Goal: Task Accomplishment & Management: Complete application form

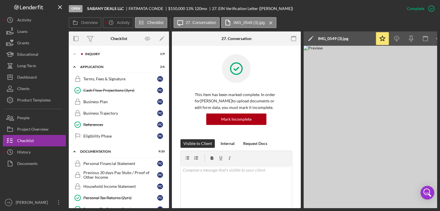
scroll to position [121, 0]
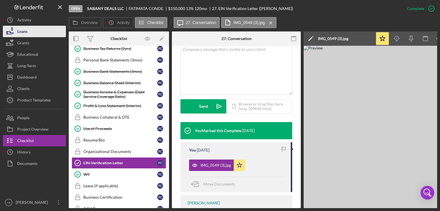
click at [26, 31] on div "Loans" at bounding box center [22, 32] width 10 height 13
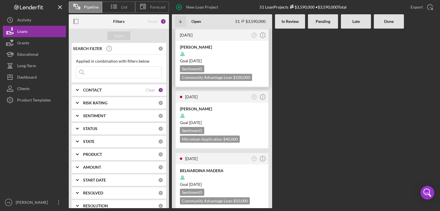
click at [223, 58] on div "Goal [DATE]" at bounding box center [222, 61] width 84 height 6
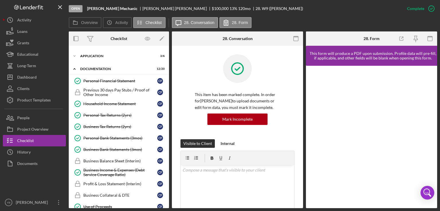
scroll to position [7, 0]
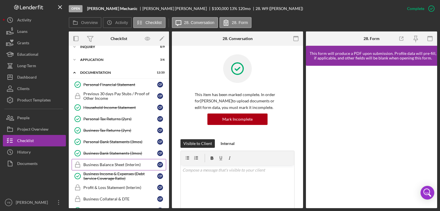
click at [115, 164] on div "Business Balance Sheet (Interim)" at bounding box center [120, 165] width 74 height 5
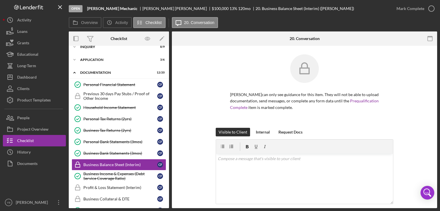
click at [400, 129] on div "Visible to Client Internal Request Docs v Color teal Color pink Remove color Ad…" at bounding box center [304, 180] width 248 height 104
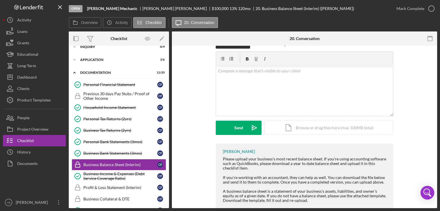
scroll to position [103, 0]
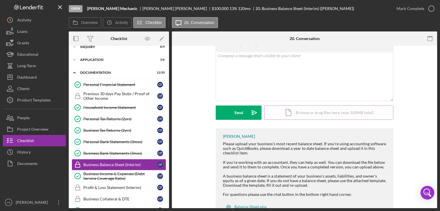
click at [347, 113] on div "Icon/Document Browse or drag files here (max 100MB total) Tap to choose files o…" at bounding box center [328, 113] width 129 height 14
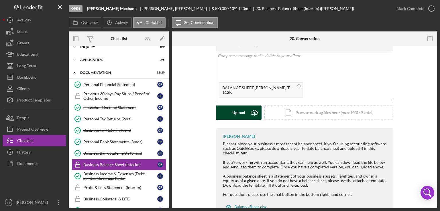
click at [242, 112] on div "Upload" at bounding box center [238, 113] width 13 height 14
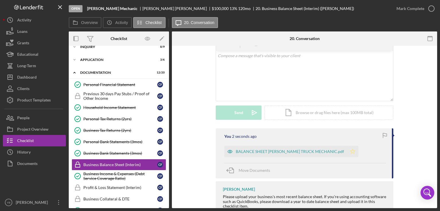
click at [347, 150] on icon "Icon/Star" at bounding box center [352, 151] width 11 height 11
click at [410, 9] on div "Mark Complete" at bounding box center [410, 8] width 28 height 11
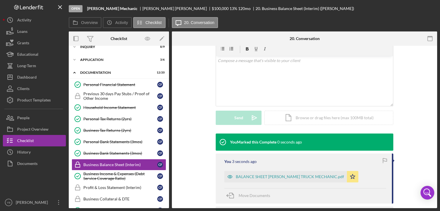
scroll to position [108, 0]
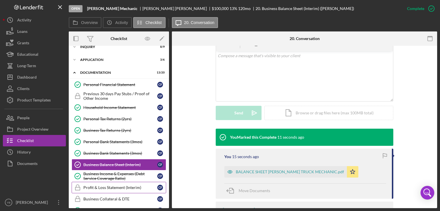
click at [103, 188] on div "Profit & Loss Statement (Interim)" at bounding box center [120, 188] width 74 height 5
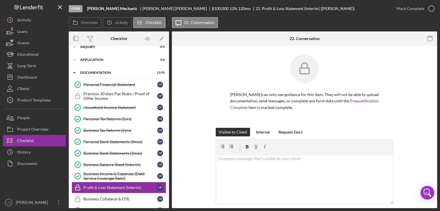
click at [399, 97] on div "[PERSON_NAME] can only see guidance for this item. They will not be able to upl…" at bounding box center [304, 91] width 248 height 74
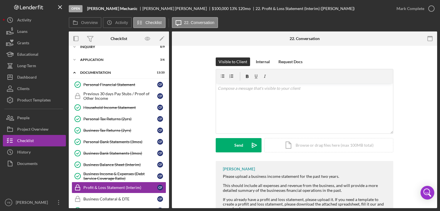
scroll to position [103, 0]
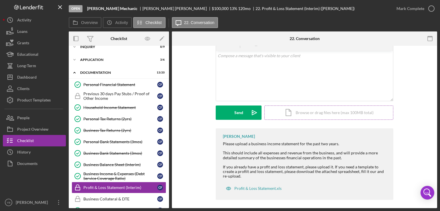
click at [349, 114] on div "Icon/Document Browse or drag files here (max 100MB total) Tap to choose files o…" at bounding box center [328, 113] width 129 height 14
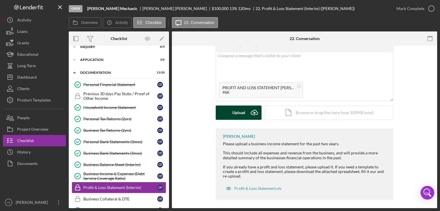
click at [238, 117] on div "Upload" at bounding box center [238, 113] width 13 height 14
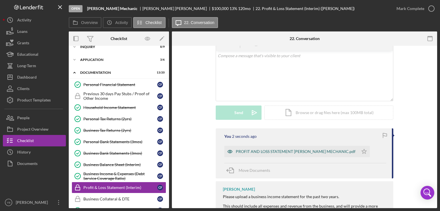
click at [252, 152] on div "PROFIT AND LOSS STATEMENT [PERSON_NAME] MECHANIC.pdf" at bounding box center [296, 151] width 120 height 5
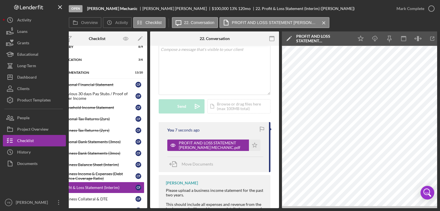
scroll to position [0, 38]
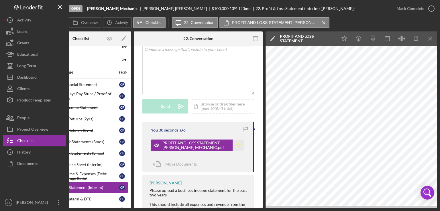
click at [237, 151] on icon "Icon/Star" at bounding box center [238, 145] width 11 height 11
click at [406, 7] on div "Mark Complete" at bounding box center [410, 8] width 28 height 11
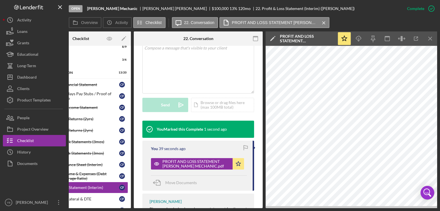
scroll to position [121, 0]
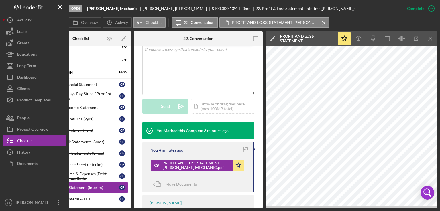
drag, startPoint x: 138, startPoint y: 209, endPoint x: 249, endPoint y: 191, distance: 112.5
click at [249, 191] on div "Open [PERSON_NAME] Mechanic [PERSON_NAME] $100,000 $100,000 13 % 120 mo 22. Pro…" at bounding box center [220, 105] width 440 height 211
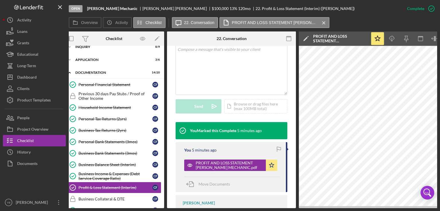
scroll to position [0, 0]
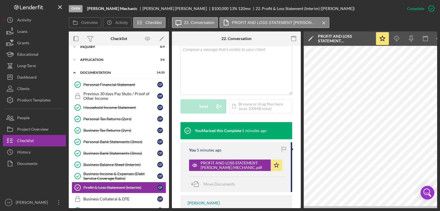
drag, startPoint x: 170, startPoint y: 122, endPoint x: 170, endPoint y: 103, distance: 18.6
click at [170, 103] on div "Overview Internal Workflow Stage Open Icon/Dropdown Arrow Archive (can unarchiv…" at bounding box center [253, 120] width 368 height 177
click at [99, 59] on div "Application" at bounding box center [121, 59] width 82 height 3
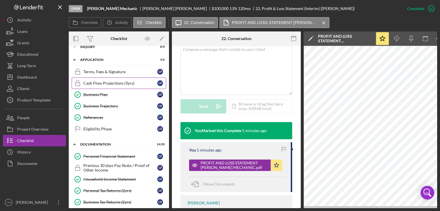
click at [109, 81] on div "Cash Flow Projections (3yrs)" at bounding box center [120, 83] width 74 height 5
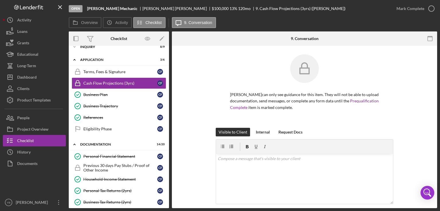
click at [425, 98] on div "[PERSON_NAME] can only see guidance for this item. They will not be able to upl…" at bounding box center [304, 91] width 248 height 74
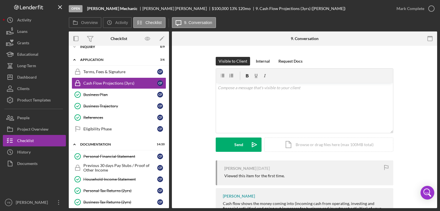
scroll to position [92, 0]
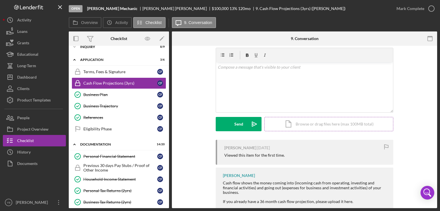
click at [360, 123] on div "Icon/Document Browse or drag files here (max 100MB total) Tap to choose files o…" at bounding box center [328, 124] width 129 height 14
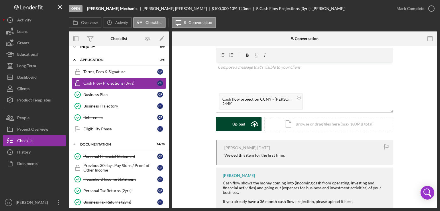
click at [240, 127] on div "Upload" at bounding box center [238, 124] width 13 height 14
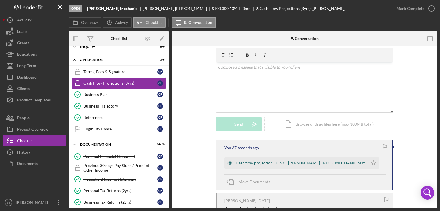
click at [256, 165] on div "Cash flow projection CCNY - [PERSON_NAME] TRUCK MECHANIC.xlsx" at bounding box center [300, 163] width 129 height 5
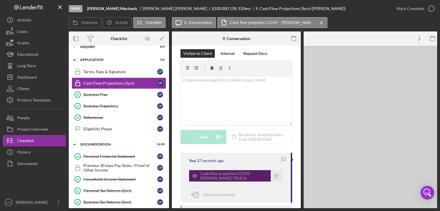
scroll to position [111, 0]
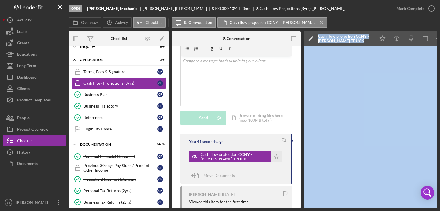
drag, startPoint x: 292, startPoint y: 208, endPoint x: 373, endPoint y: 208, distance: 80.5
click at [373, 208] on div "Overview Internal Workflow Stage Open Icon/Dropdown Arrow Archive (can unarchiv…" at bounding box center [253, 120] width 368 height 177
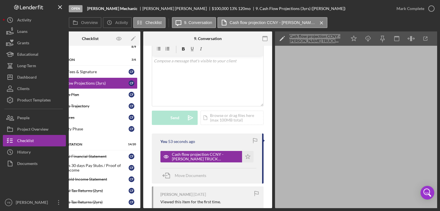
scroll to position [0, 38]
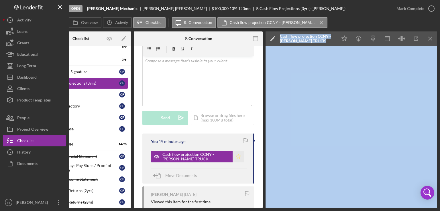
click at [237, 163] on icon "Icon/Star" at bounding box center [238, 156] width 11 height 11
click at [414, 5] on div "Mark Complete" at bounding box center [410, 8] width 28 height 11
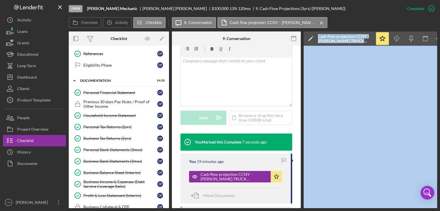
scroll to position [0, 0]
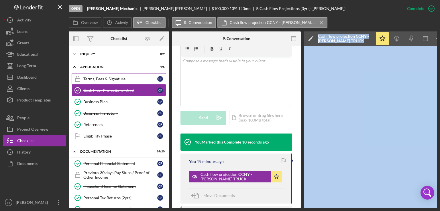
click at [103, 80] on div "Terms, Fees & Signature" at bounding box center [120, 79] width 74 height 5
